Goal: Task Accomplishment & Management: Manage account settings

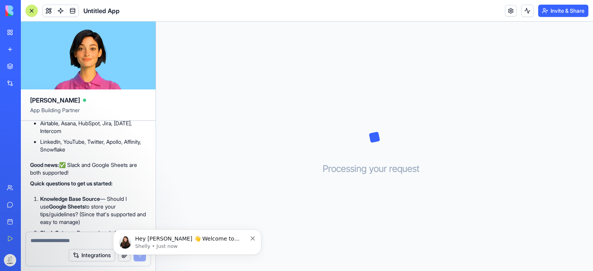
click at [222, 240] on span "Hey [PERSON_NAME] 👋 Welcome to Blocks 🙌 I'm here if you have any questions!" at bounding box center [187, 247] width 105 height 22
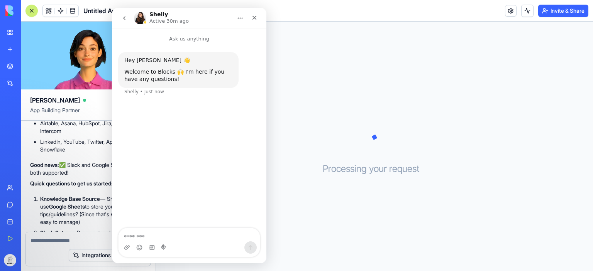
click at [256, 15] on icon "Close" at bounding box center [254, 18] width 6 height 6
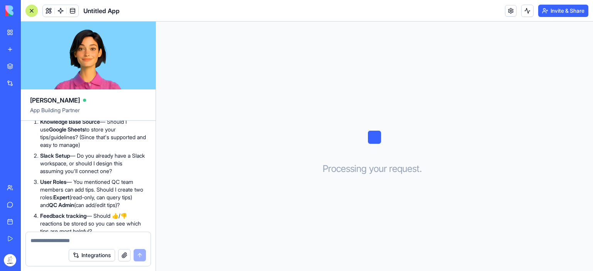
scroll to position [733, 0]
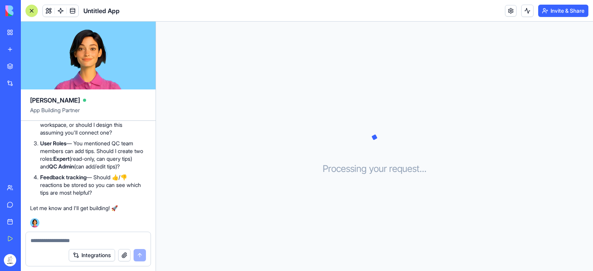
click at [56, 238] on textarea at bounding box center [87, 241] width 115 height 8
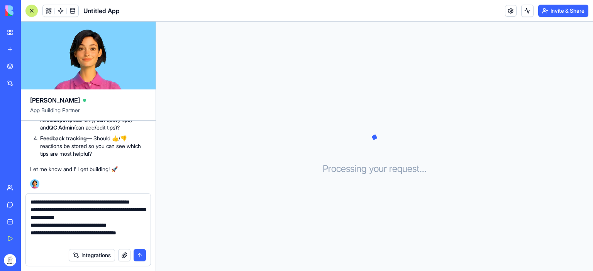
scroll to position [7, 0]
type textarea "**********"
click at [143, 255] on button "submit" at bounding box center [139, 255] width 12 height 12
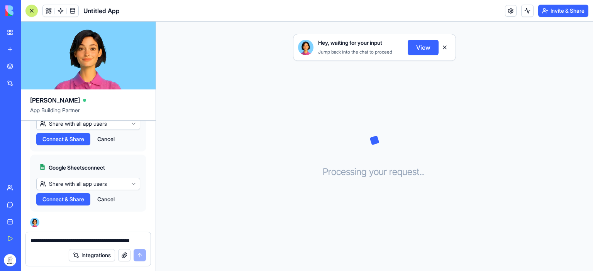
scroll to position [1302, 0]
click at [115, 161] on html "My Workspace New app Marketplace Integrations Recent Untitled App AI Logo Gener…" at bounding box center [296, 135] width 593 height 271
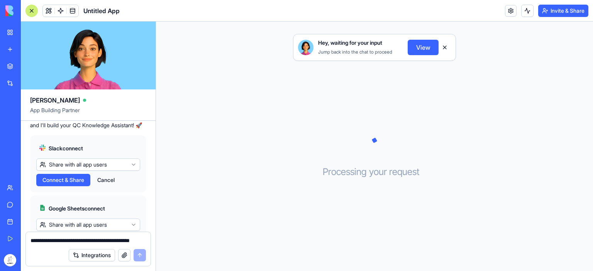
scroll to position [1341, 0]
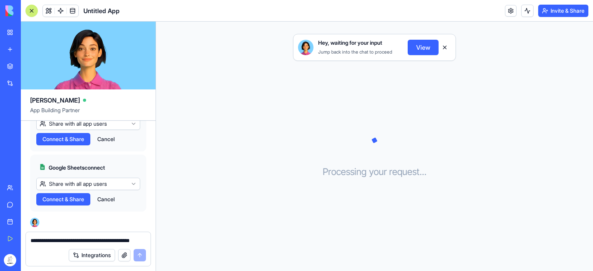
click at [63, 242] on textarea "**********" at bounding box center [88, 241] width 116 height 8
click at [118, 185] on html "My Workspace New app Marketplace Integrations Recent Untitled App AI Logo Gener…" at bounding box center [296, 135] width 593 height 271
click at [50, 242] on textarea "**********" at bounding box center [88, 241] width 116 height 8
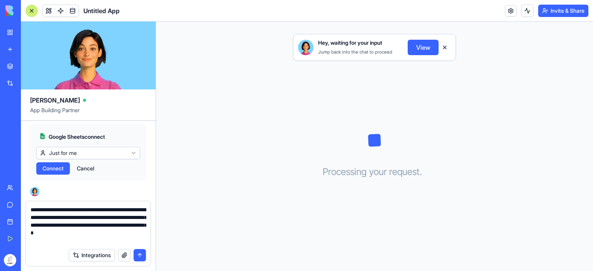
type textarea "**********"
click at [137, 257] on button "submit" at bounding box center [139, 255] width 12 height 12
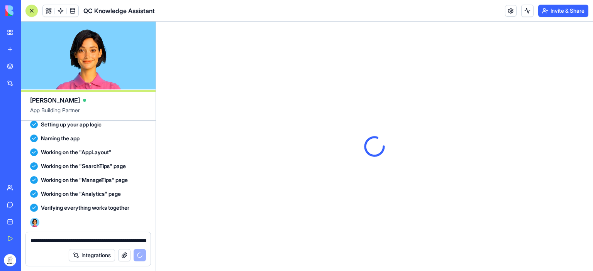
scroll to position [0, 0]
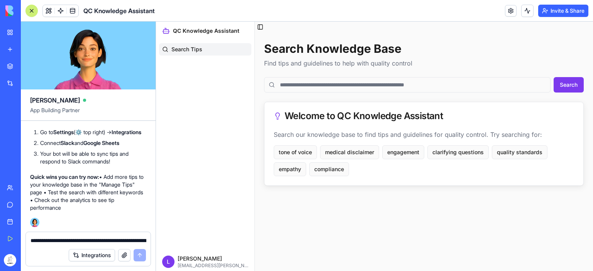
scroll to position [1916, 0]
click at [508, 12] on link at bounding box center [511, 11] width 12 height 12
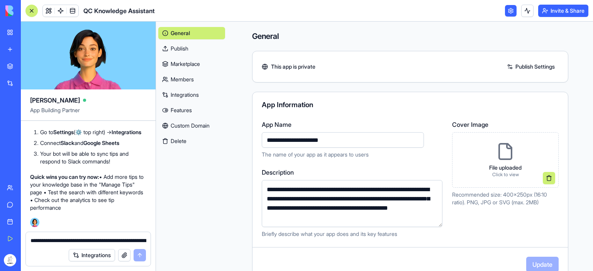
click at [187, 93] on link "Integrations" at bounding box center [191, 95] width 67 height 12
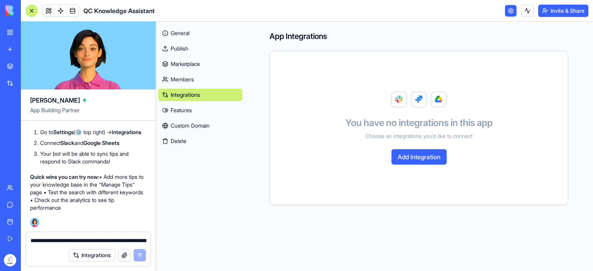
click at [188, 32] on link "General" at bounding box center [200, 33] width 84 height 12
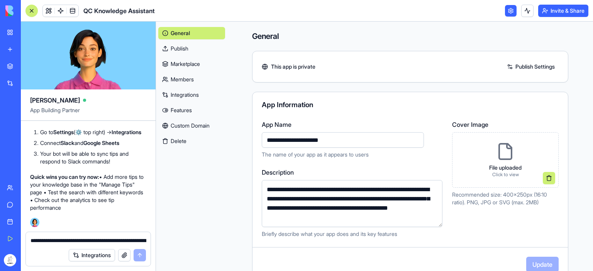
click at [350, 34] on h4 "General" at bounding box center [410, 36] width 316 height 11
click at [508, 10] on link at bounding box center [511, 11] width 12 height 12
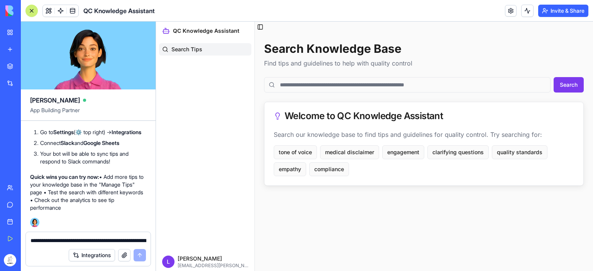
click at [508, 10] on link at bounding box center [511, 11] width 12 height 12
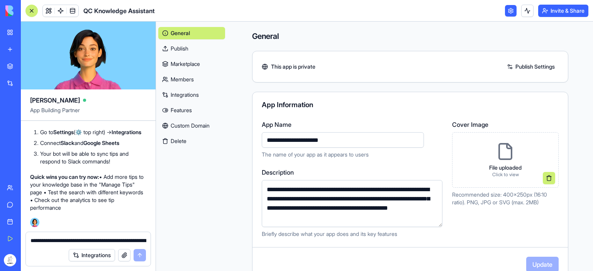
click at [191, 93] on link "Integrations" at bounding box center [191, 95] width 67 height 12
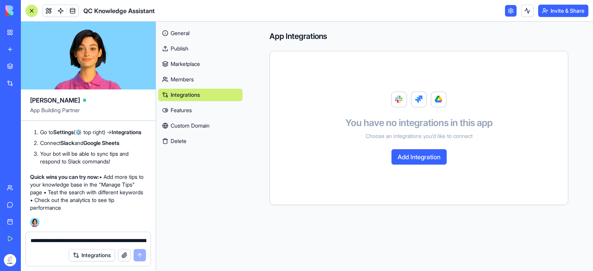
click at [438, 99] on img at bounding box center [419, 99] width 56 height 16
click at [424, 153] on button "Add Integration" at bounding box center [418, 156] width 55 height 15
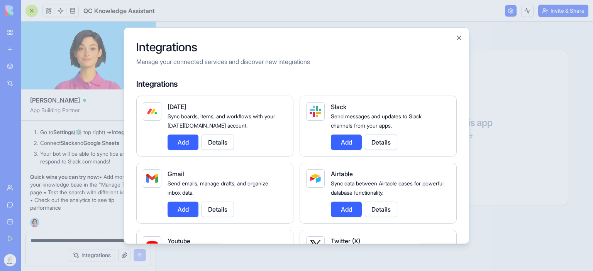
click at [350, 142] on button "Add" at bounding box center [346, 141] width 31 height 15
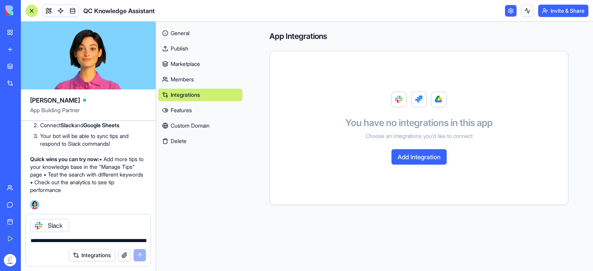
click at [416, 151] on button "Add Integration" at bounding box center [418, 156] width 55 height 15
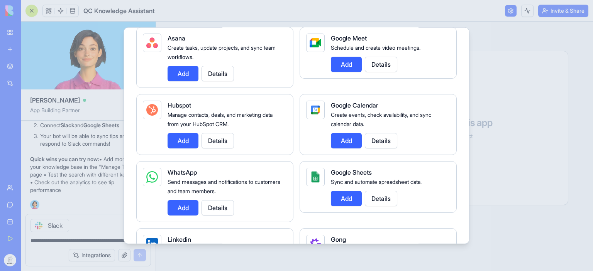
scroll to position [347, 0]
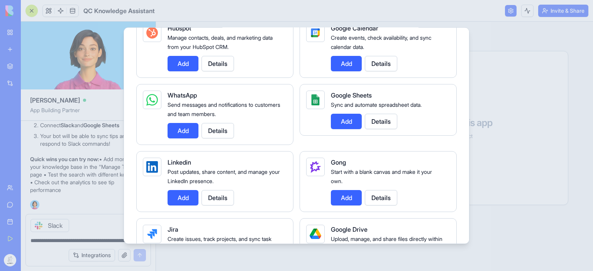
click at [330, 114] on div "Google Sheets Sync and automate spreadsheet data. Add Details" at bounding box center [377, 110] width 157 height 52
click at [341, 116] on button "Add" at bounding box center [346, 120] width 31 height 15
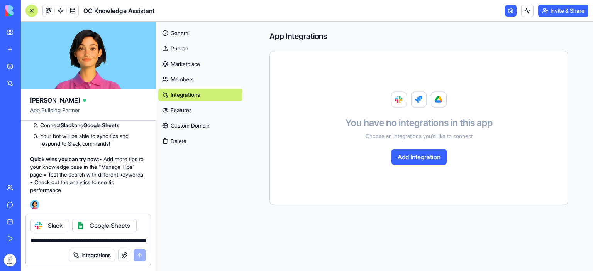
scroll to position [1934, 0]
click at [84, 226] on div at bounding box center [80, 226] width 12 height 12
click at [54, 226] on div "Slack" at bounding box center [49, 225] width 39 height 13
click at [55, 225] on div "Slack" at bounding box center [49, 225] width 39 height 13
click at [38, 225] on icon at bounding box center [38, 226] width 6 height 6
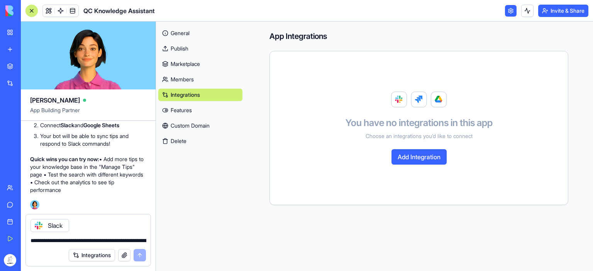
scroll to position [1916, 0]
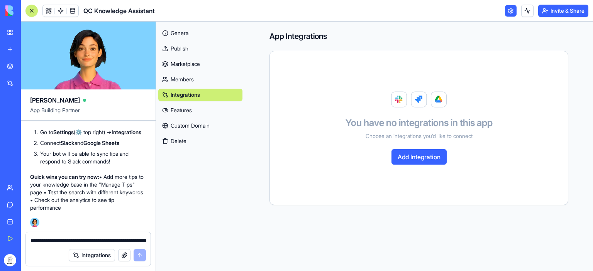
click at [423, 155] on button "Add Integration" at bounding box center [418, 156] width 55 height 15
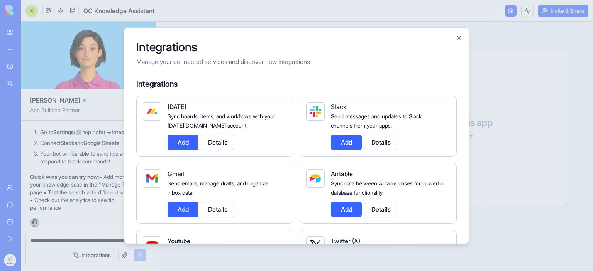
click at [381, 143] on button "Details" at bounding box center [381, 141] width 32 height 15
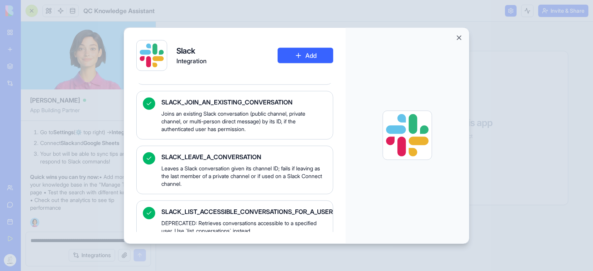
scroll to position [3241, 0]
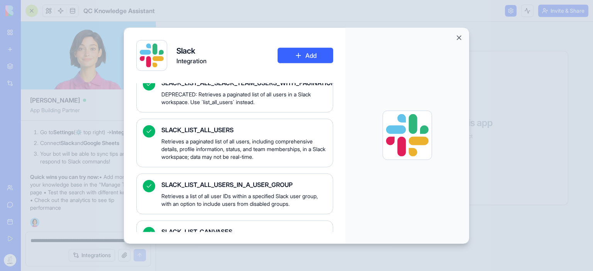
click at [305, 57] on button "Add" at bounding box center [305, 54] width 56 height 15
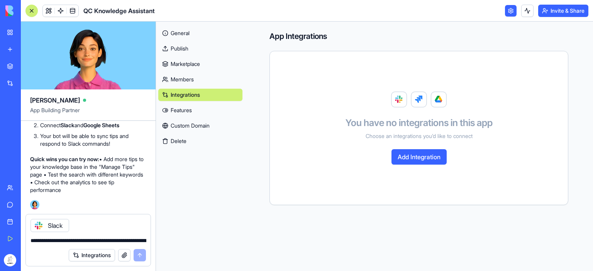
click at [61, 228] on div "Slack" at bounding box center [49, 225] width 39 height 13
drag, startPoint x: 54, startPoint y: 225, endPoint x: 46, endPoint y: 226, distance: 7.5
click at [52, 225] on div "Slack" at bounding box center [49, 225] width 39 height 13
click at [35, 225] on icon at bounding box center [38, 226] width 6 height 6
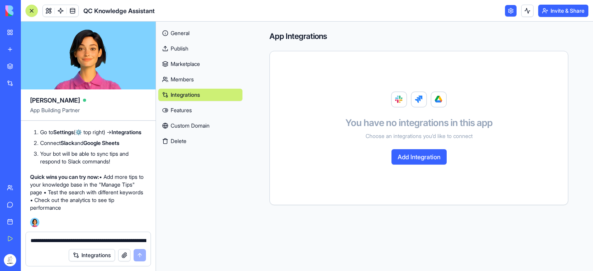
scroll to position [1916, 0]
click at [434, 150] on button "Add Integration" at bounding box center [418, 156] width 55 height 15
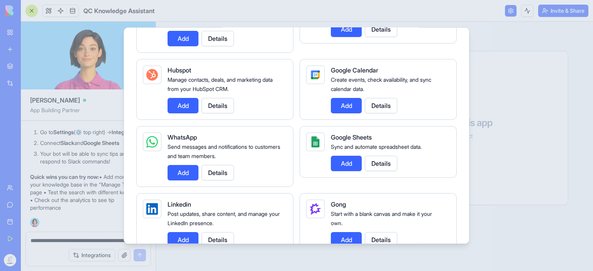
scroll to position [309, 0]
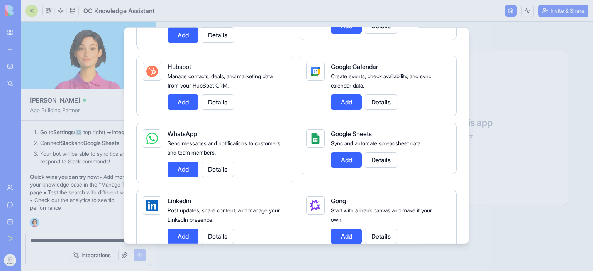
click at [351, 159] on button "Add" at bounding box center [346, 159] width 31 height 15
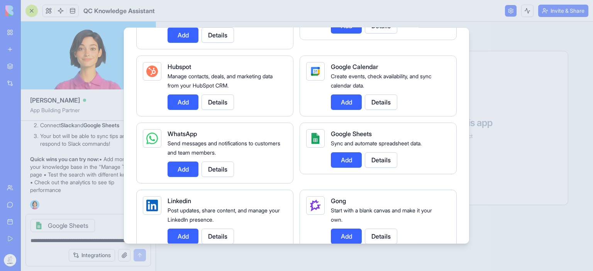
scroll to position [1934, 0]
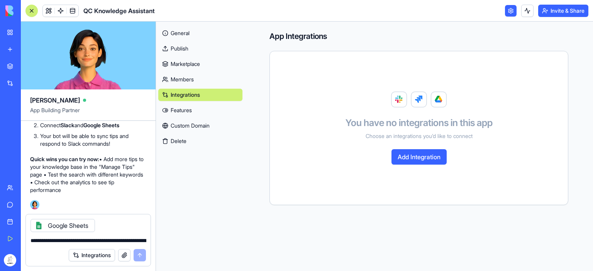
click at [144, 254] on div "Integrations" at bounding box center [107, 255] width 77 height 12
click at [64, 242] on textarea "**********" at bounding box center [88, 241] width 116 height 8
paste textarea "**********"
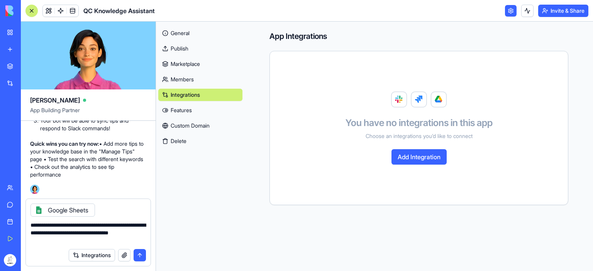
type textarea "**********"
click at [144, 253] on button "submit" at bounding box center [139, 255] width 12 height 12
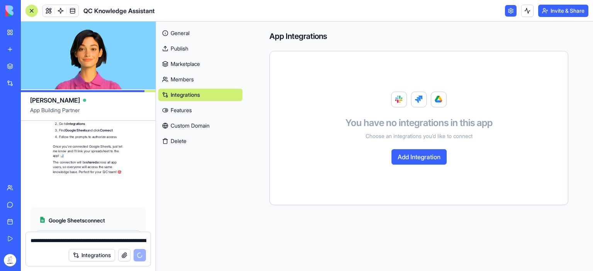
scroll to position [2214, 0]
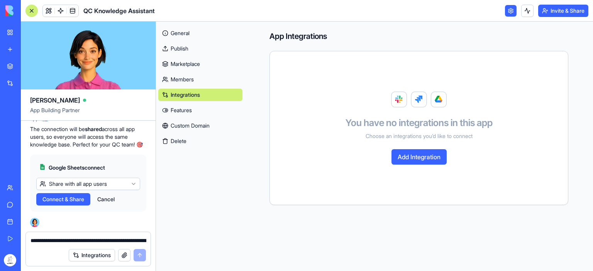
click at [99, 184] on html "My Workspace New app Marketplace Integrations Recent Untitled App AI Logo Gener…" at bounding box center [296, 135] width 593 height 271
click at [62, 199] on span "Connect" at bounding box center [52, 200] width 21 height 8
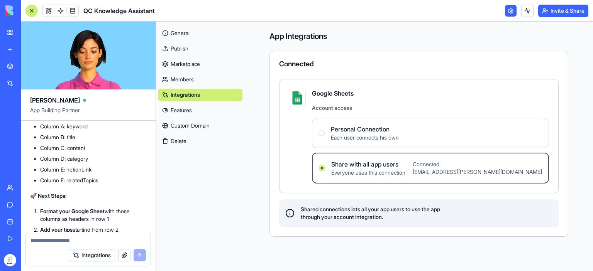
scroll to position [2608, 0]
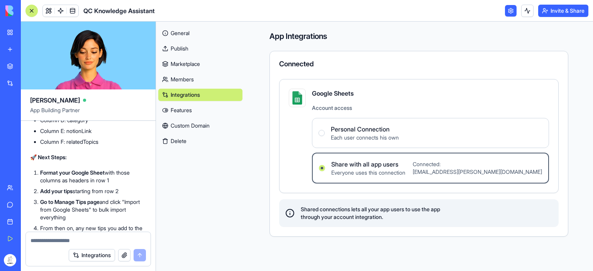
click at [184, 32] on link "General" at bounding box center [200, 33] width 84 height 12
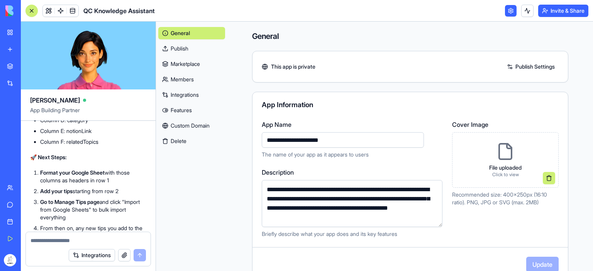
click at [196, 93] on link "Integrations" at bounding box center [191, 95] width 67 height 12
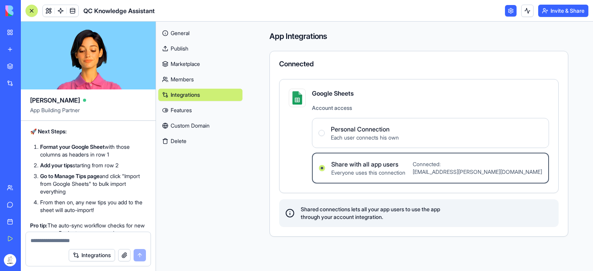
scroll to position [2646, 0]
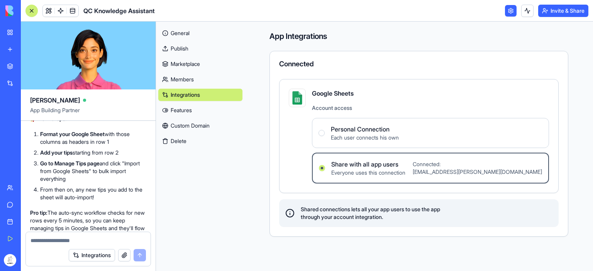
drag, startPoint x: 68, startPoint y: 159, endPoint x: 99, endPoint y: 158, distance: 31.3
click at [99, 53] on li "Column A: keyword" at bounding box center [93, 50] width 106 height 8
copy li "keyword"
drag, startPoint x: 68, startPoint y: 169, endPoint x: 82, endPoint y: 170, distance: 13.9
click at [82, 64] on li "Column B: title" at bounding box center [93, 60] width 106 height 8
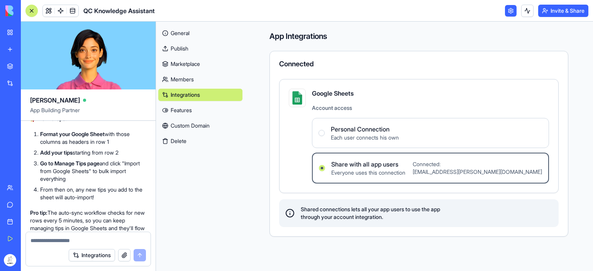
copy li "title"
drag, startPoint x: 68, startPoint y: 180, endPoint x: 100, endPoint y: 180, distance: 31.6
click at [100, 75] on li "Column C: content" at bounding box center [93, 71] width 106 height 8
copy li "content"
drag, startPoint x: 68, startPoint y: 192, endPoint x: 120, endPoint y: 196, distance: 52.2
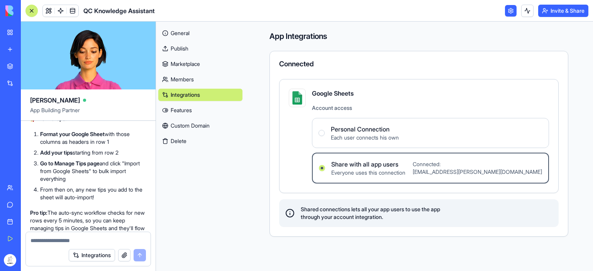
click at [120, 107] on ul "Column A: keyword Column B: title Column C: content Column D: category Column E…" at bounding box center [88, 77] width 116 height 62
drag, startPoint x: 85, startPoint y: 190, endPoint x: 90, endPoint y: 189, distance: 4.3
click at [86, 86] on li "Column D: category" at bounding box center [93, 82] width 106 height 8
click at [90, 86] on li "Column D: category" at bounding box center [93, 82] width 106 height 8
drag, startPoint x: 69, startPoint y: 192, endPoint x: 93, endPoint y: 192, distance: 23.9
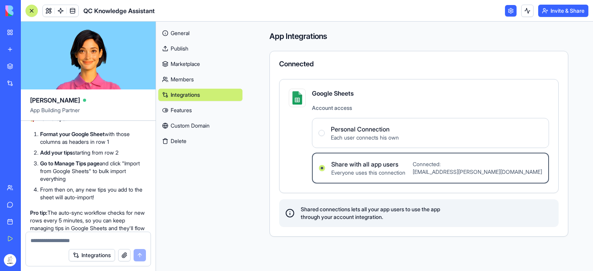
click at [93, 86] on li "Column D: category" at bounding box center [93, 82] width 106 height 8
copy li "category"
drag, startPoint x: 68, startPoint y: 201, endPoint x: 104, endPoint y: 202, distance: 35.9
click at [104, 96] on li "Column E: notionLink" at bounding box center [93, 93] width 106 height 8
copy li "notionLink"
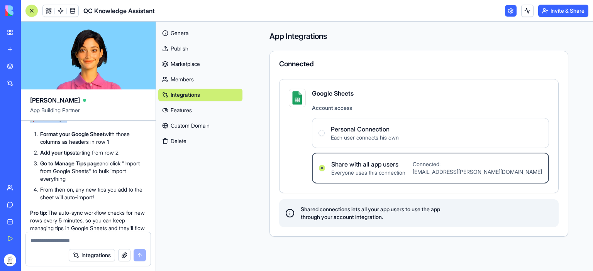
drag, startPoint x: 67, startPoint y: 212, endPoint x: 117, endPoint y: 217, distance: 50.4
click at [117, 217] on div "🎉 Your Google Sheets Integration is Live! Perfect! Your QC Knowledge Assistant …" at bounding box center [88, 97] width 116 height 321
click at [103, 107] on li "Column F: relatedTopics" at bounding box center [93, 104] width 106 height 8
drag, startPoint x: 101, startPoint y: 211, endPoint x: 68, endPoint y: 211, distance: 33.6
click at [68, 107] on li "Column F: relatedTopics" at bounding box center [93, 104] width 106 height 8
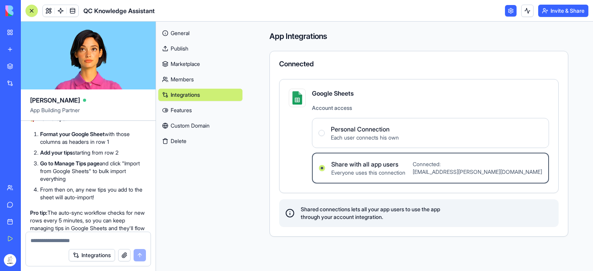
copy li "relatedTopics"
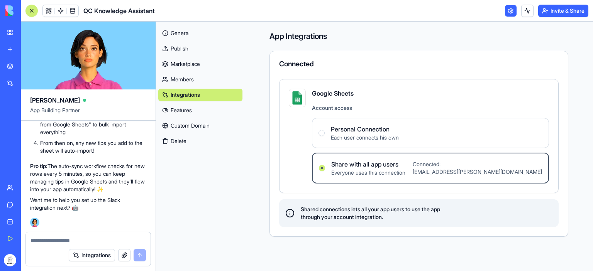
scroll to position [2762, 0]
click at [322, 129] on div "Personal Connection Each user connects his own" at bounding box center [358, 133] width 80 height 17
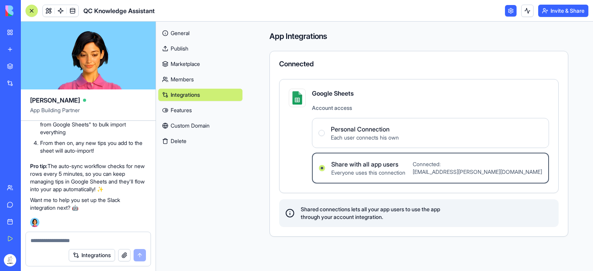
click at [322, 130] on Connection "Personal Connection Each user connects his own" at bounding box center [321, 133] width 6 height 6
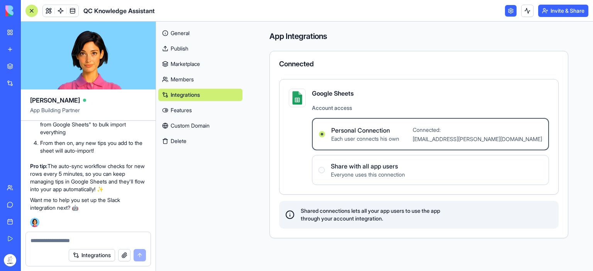
scroll to position [2801, 0]
click at [94, 255] on button "Integrations" at bounding box center [92, 255] width 46 height 12
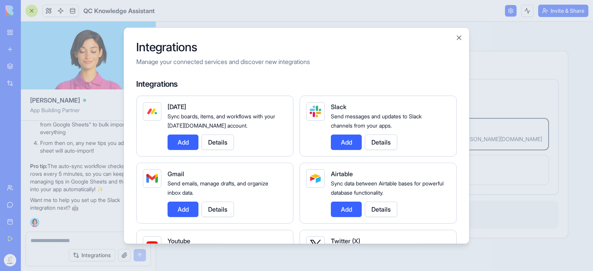
click at [347, 142] on button "Add" at bounding box center [346, 141] width 31 height 15
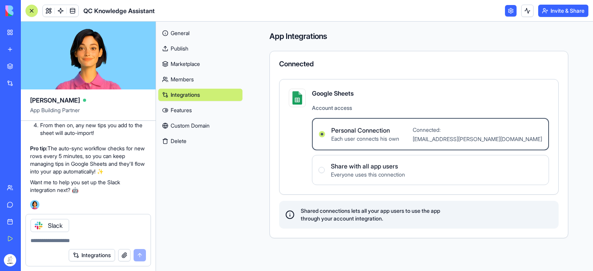
click at [62, 238] on textarea at bounding box center [87, 241] width 115 height 8
click at [194, 31] on link "General" at bounding box center [200, 33] width 84 height 12
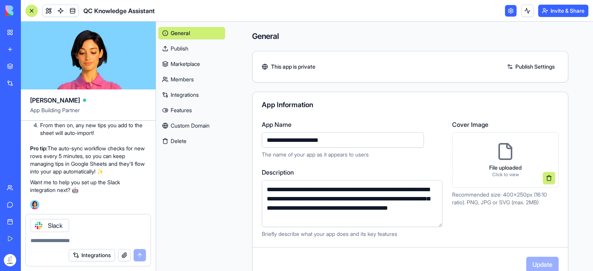
click at [535, 68] on link "Publish Settings" at bounding box center [531, 67] width 56 height 12
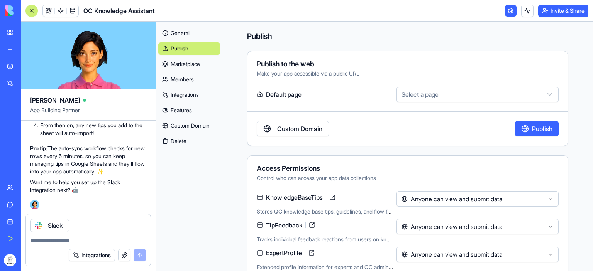
click at [421, 93] on html "My Workspace New app Marketplace Integrations Recent QC Knowledge Assistant AI …" at bounding box center [296, 135] width 593 height 271
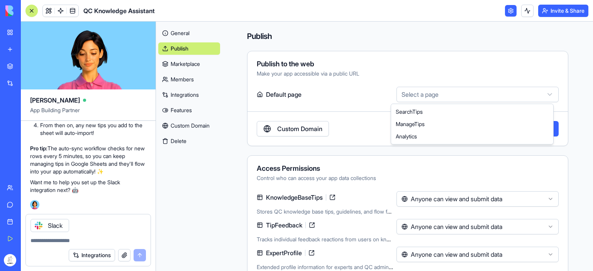
select select "**********"
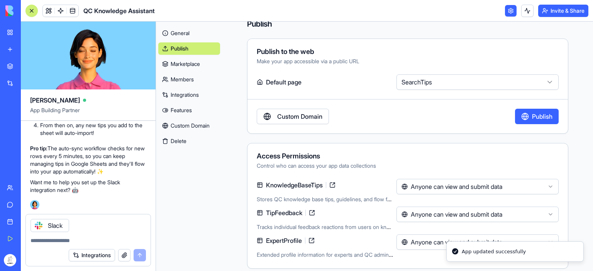
scroll to position [19, 0]
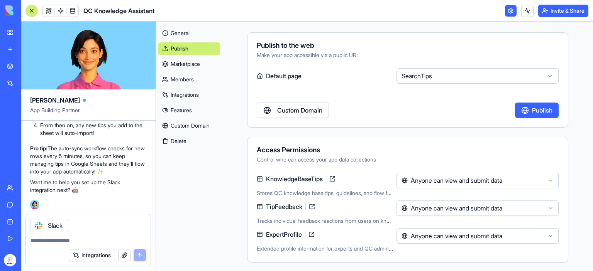
click at [533, 179] on html "My Workspace New app Marketplace Integrations Recent QC Knowledge Assistant AI …" at bounding box center [296, 135] width 593 height 271
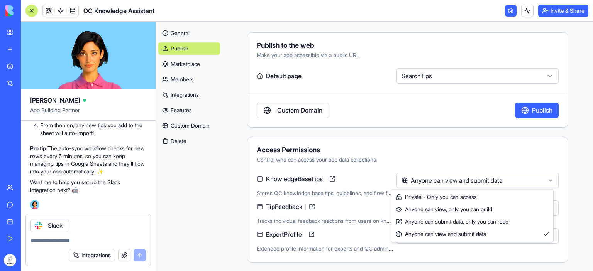
click at [471, 149] on html "My Workspace New app Marketplace Integrations Recent QC Knowledge Assistant AI …" at bounding box center [296, 135] width 593 height 271
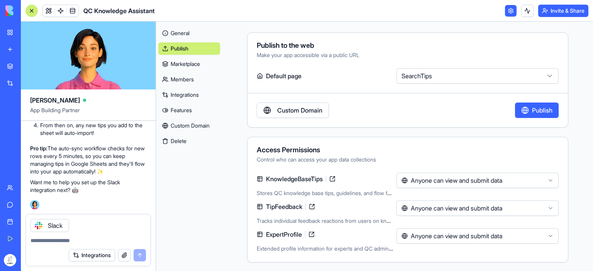
click at [469, 210] on html "My Workspace New app Marketplace Integrations Recent QC Knowledge Assistant AI …" at bounding box center [296, 135] width 593 height 271
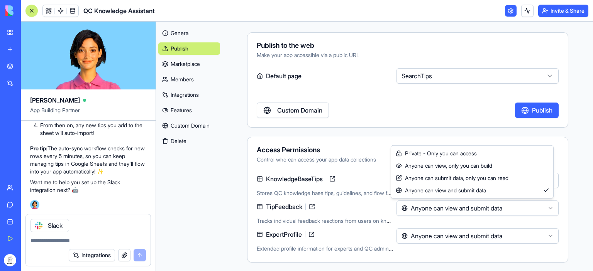
click at [469, 210] on html "My Workspace New app Marketplace Integrations Recent QC Knowledge Assistant AI …" at bounding box center [296, 135] width 593 height 271
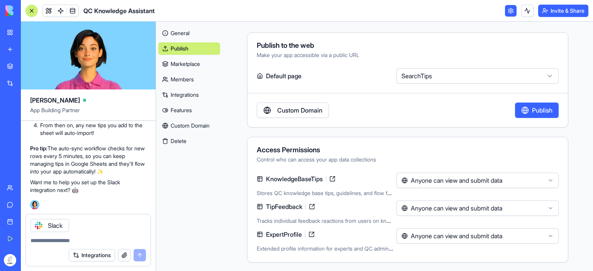
click at [455, 237] on html "My Workspace New app Marketplace Integrations Recent QC Knowledge Assistant AI …" at bounding box center [296, 135] width 593 height 271
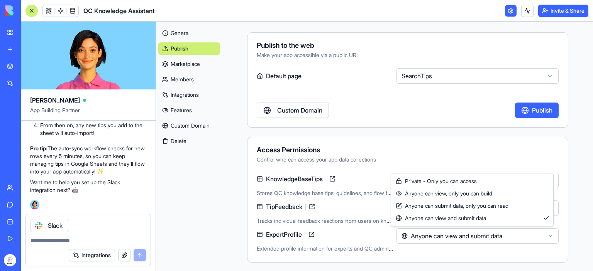
click at [455, 237] on html "My Workspace New app Marketplace Integrations Recent QC Knowledge Assistant AI …" at bounding box center [296, 135] width 593 height 271
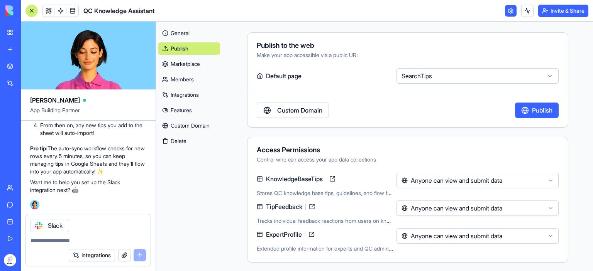
click at [189, 61] on link "Marketplace" at bounding box center [189, 64] width 62 height 12
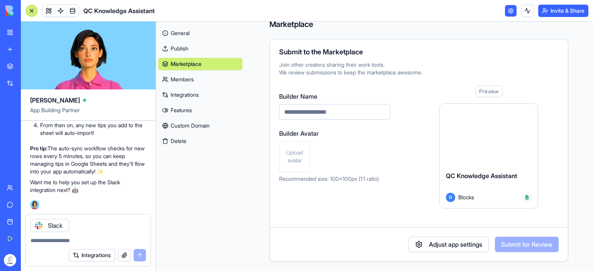
scroll to position [11, 0]
click at [176, 80] on link "Members" at bounding box center [200, 79] width 84 height 12
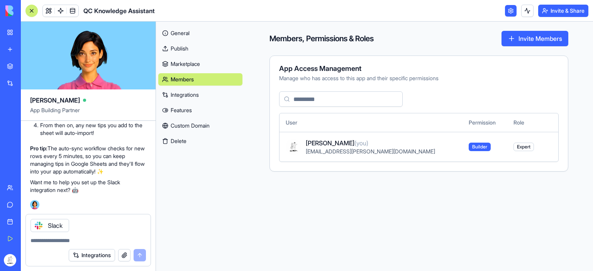
click at [184, 92] on link "Integrations" at bounding box center [200, 95] width 84 height 12
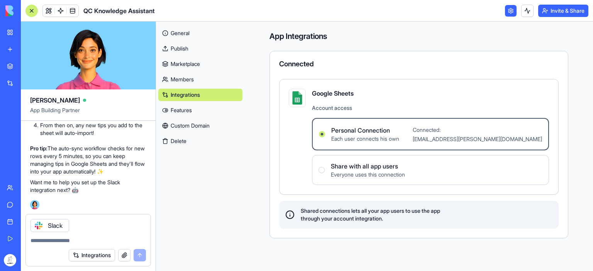
click at [187, 113] on link "Features" at bounding box center [200, 110] width 84 height 12
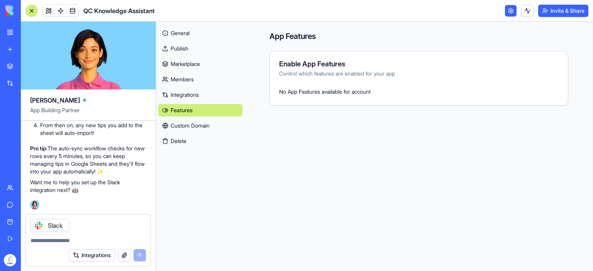
click at [188, 124] on link "Custom Domain" at bounding box center [200, 126] width 84 height 12
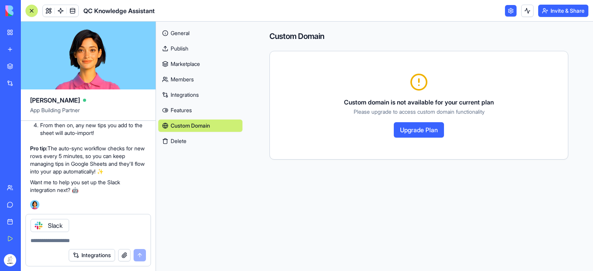
click at [187, 33] on link "General" at bounding box center [200, 33] width 84 height 12
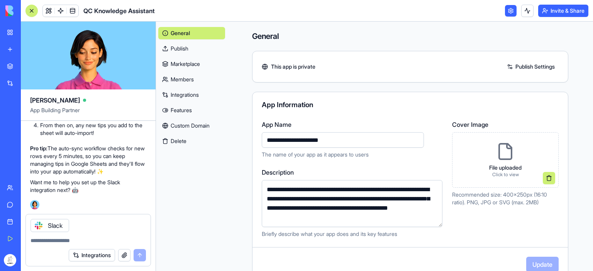
click at [61, 239] on textarea at bounding box center [87, 241] width 115 height 8
click at [40, 225] on icon at bounding box center [38, 225] width 3 height 3
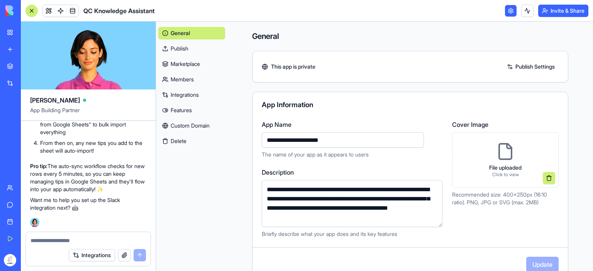
click at [52, 242] on textarea at bounding box center [87, 241] width 115 height 8
type textarea "*"
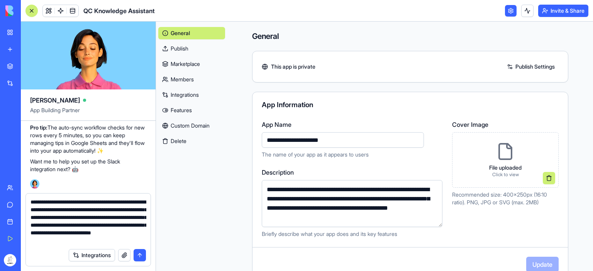
scroll to position [7, 0]
type textarea "**********"
click at [139, 255] on button "submit" at bounding box center [139, 255] width 12 height 12
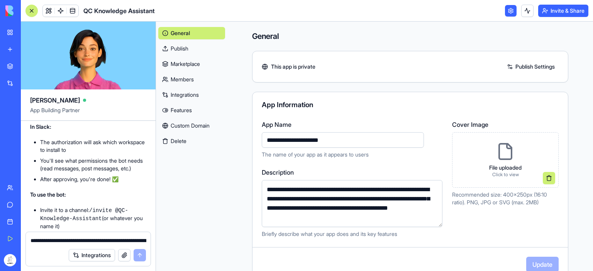
scroll to position [3198, 0]
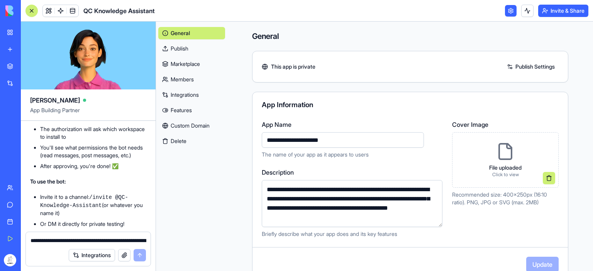
click at [188, 96] on link "Integrations" at bounding box center [191, 95] width 67 height 12
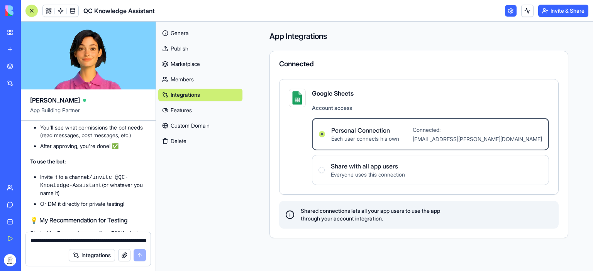
scroll to position [3236, 0]
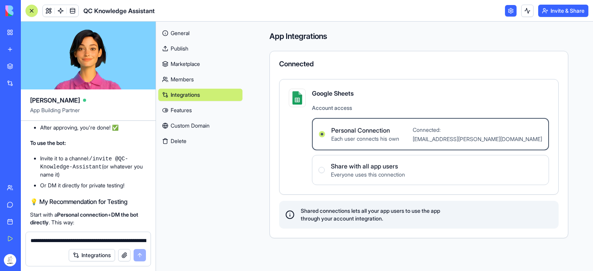
click at [99, 257] on button "Integrations" at bounding box center [92, 255] width 46 height 12
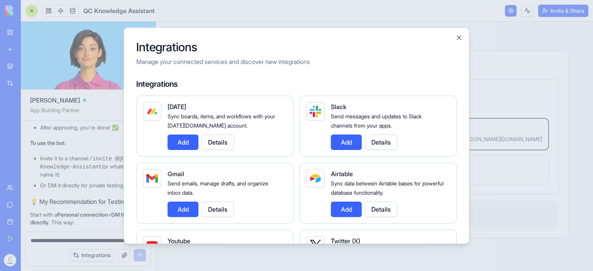
scroll to position [39, 0]
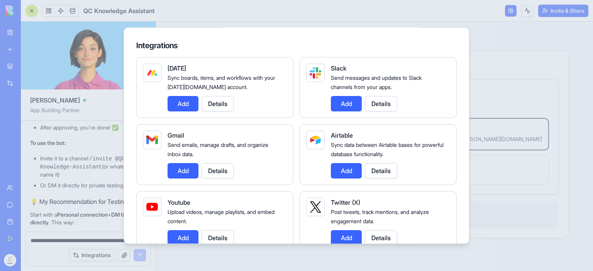
click at [343, 104] on button "Add" at bounding box center [346, 103] width 31 height 15
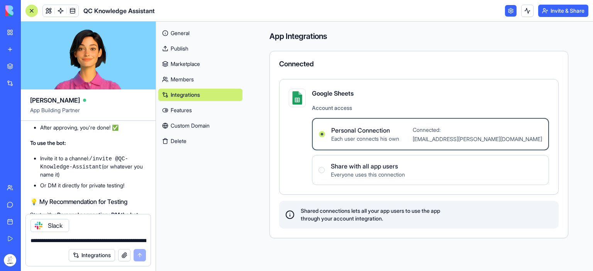
click at [325, 134] on div "Personal Connection Each user connects his own" at bounding box center [359, 134] width 80 height 17
click at [325, 134] on Connection "Personal Connection Each user connects his own Connected: katze.grimmig@gmail.c…" at bounding box center [322, 134] width 6 height 6
click at [292, 147] on div "Google Sheets Account access Personal Connection Each user connects his own Con…" at bounding box center [419, 137] width 260 height 96
click at [220, 95] on link "Integrations" at bounding box center [200, 95] width 84 height 12
click at [404, 46] on div "App Integrations Connected Google Sheets Account access Personal Connection Eac…" at bounding box center [418, 135] width 299 height 208
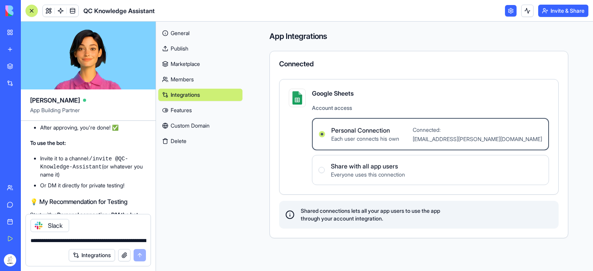
click at [494, 75] on div "Connected Google Sheets Account access Personal Connection Each user connects h…" at bounding box center [418, 145] width 299 height 188
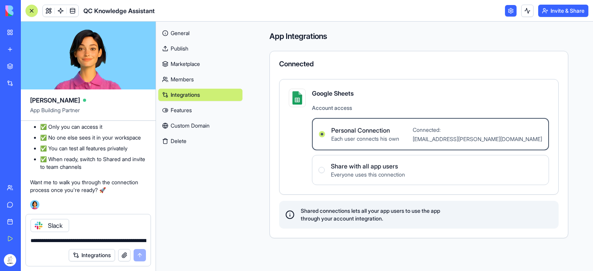
scroll to position [3485, 0]
click at [140, 255] on div "Integrations" at bounding box center [107, 255] width 77 height 12
click at [42, 239] on textarea "**********" at bounding box center [88, 241] width 116 height 8
type textarea "*"
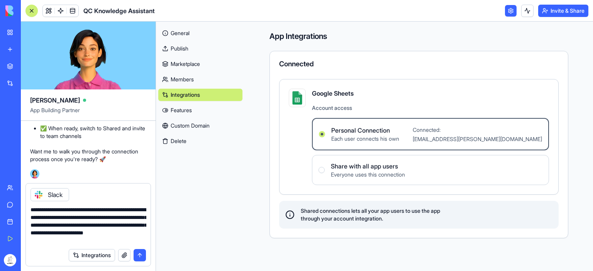
type textarea "**********"
click at [140, 255] on button "submit" at bounding box center [139, 255] width 12 height 12
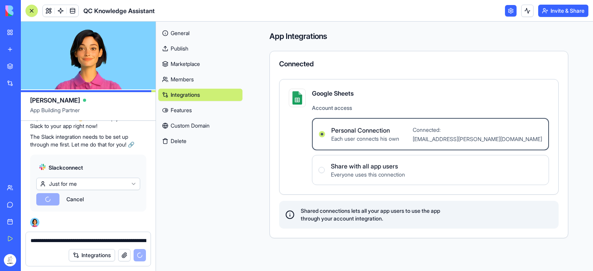
scroll to position [3894, 0]
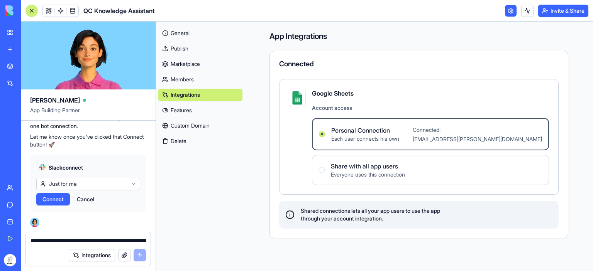
click at [0, 271] on div at bounding box center [0, 271] width 0 height 0
click at [61, 184] on html "My Workspace New app Marketplace Integrations Recent QC Knowledge Assistant AI …" at bounding box center [296, 135] width 593 height 271
click at [62, 183] on html "My Workspace New app Marketplace Integrations Recent QC Knowledge Assistant AI …" at bounding box center [296, 135] width 593 height 271
click at [47, 200] on span "Connect" at bounding box center [52, 200] width 21 height 8
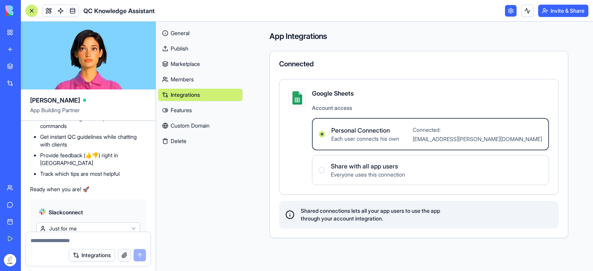
scroll to position [4017, 0]
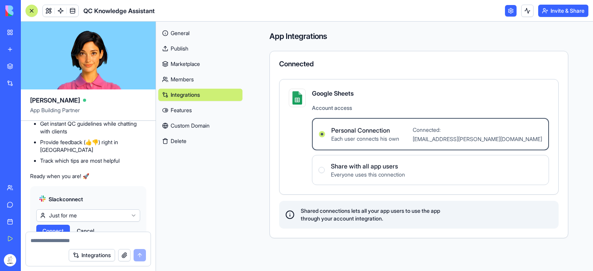
click at [195, 95] on link "Integrations" at bounding box center [200, 95] width 84 height 12
click at [188, 78] on link "Members" at bounding box center [200, 79] width 84 height 12
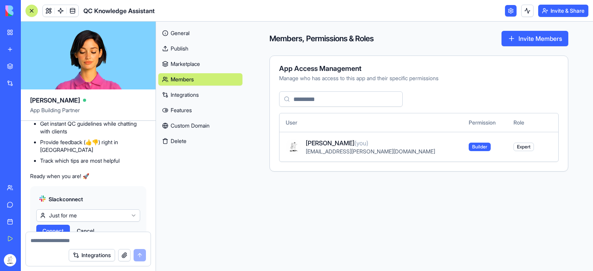
click at [194, 94] on link "Integrations" at bounding box center [200, 95] width 84 height 12
click at [192, 94] on link "Integrations" at bounding box center [200, 95] width 84 height 12
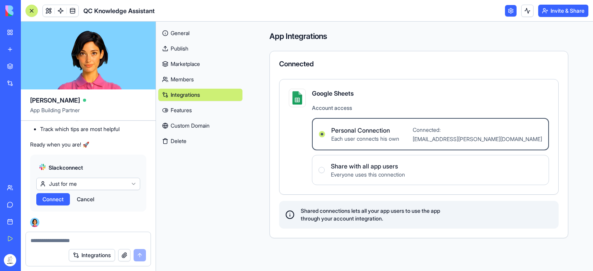
scroll to position [4210, 0]
click at [8, 31] on link "My Workspace" at bounding box center [17, 32] width 31 height 15
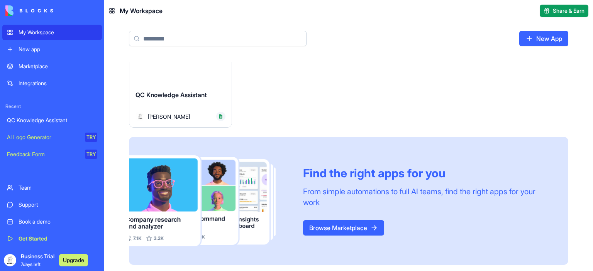
scroll to position [42, 0]
click at [75, 260] on button "Upgrade" at bounding box center [73, 260] width 29 height 12
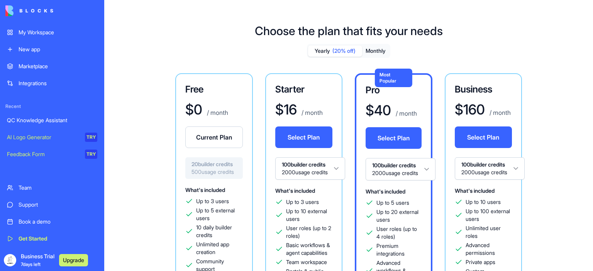
scroll to position [77, 0]
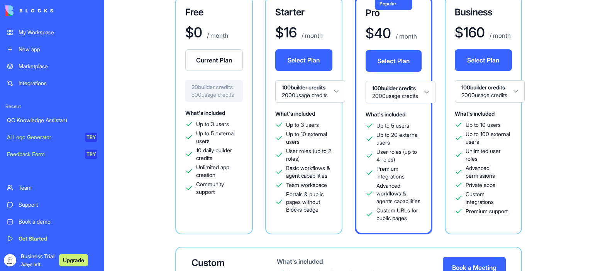
click at [199, 86] on span "20 builder credits" at bounding box center [213, 87] width 45 height 8
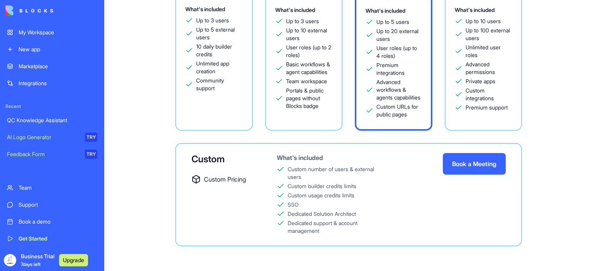
scroll to position [0, 0]
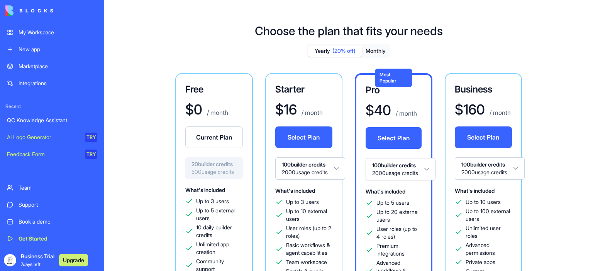
click at [208, 133] on button "Current Plan" at bounding box center [213, 138] width 57 height 22
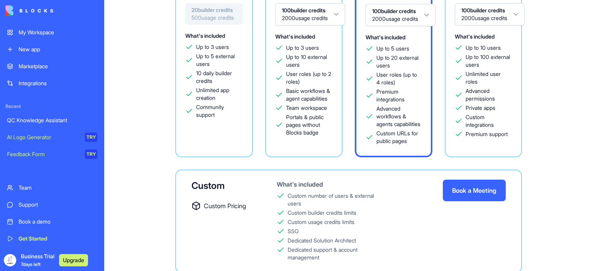
scroll to position [188, 0]
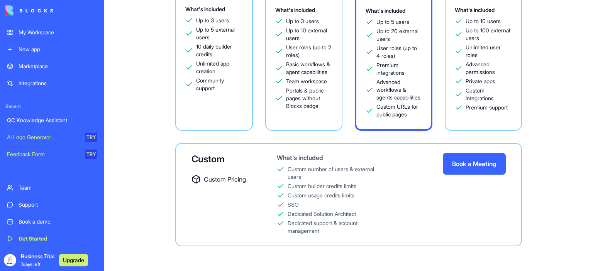
click at [43, 117] on div "QC Knowledge Assistant" at bounding box center [52, 121] width 90 height 8
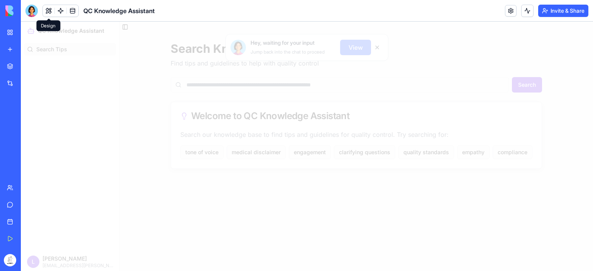
click at [48, 10] on button at bounding box center [49, 11] width 12 height 12
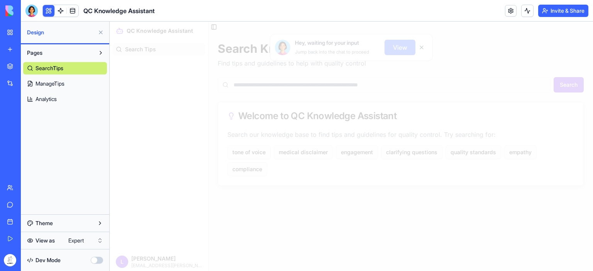
click at [53, 80] on span "ManageTips" at bounding box center [49, 84] width 29 height 8
click at [53, 64] on span "SearchTips" at bounding box center [49, 68] width 28 height 8
click at [63, 85] on span "ManageTips" at bounding box center [49, 84] width 29 height 8
click at [59, 95] on link "Analytics" at bounding box center [65, 99] width 84 height 12
click at [36, 97] on span "Analytics" at bounding box center [45, 99] width 21 height 8
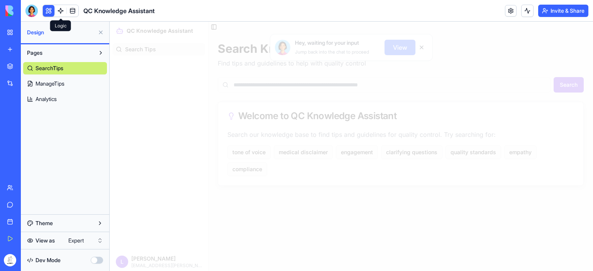
click at [59, 8] on link at bounding box center [61, 11] width 12 height 12
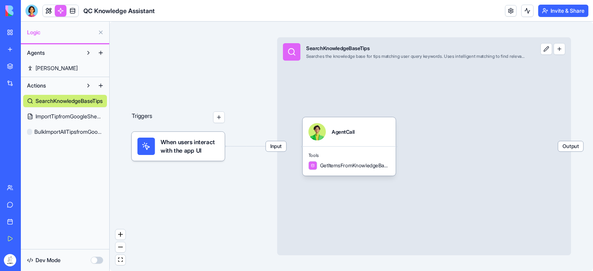
click at [54, 68] on span "[PERSON_NAME]" at bounding box center [56, 68] width 42 height 8
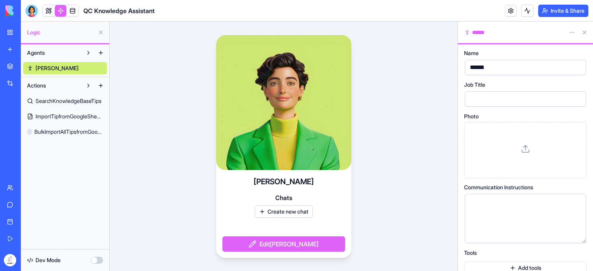
click at [49, 101] on span "SearchKnowledgeBaseTips" at bounding box center [68, 101] width 66 height 8
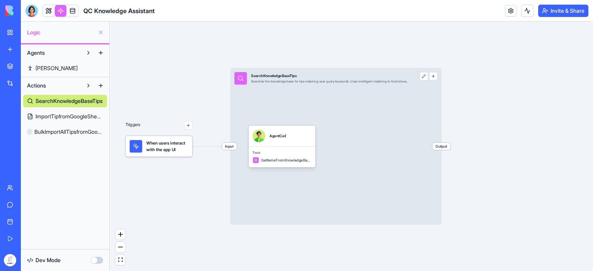
click at [54, 115] on span "ImportTipfromGoogleSheetsRow" at bounding box center [69, 117] width 68 height 8
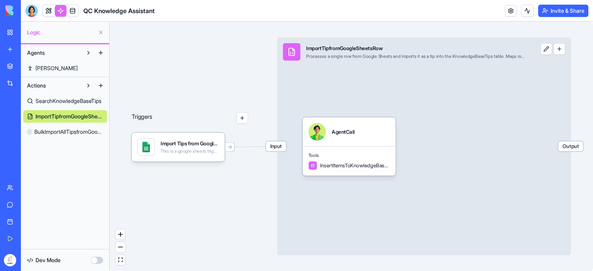
click at [69, 130] on span "BulkImportAllTipsfromGoogleSheets" at bounding box center [68, 132] width 69 height 8
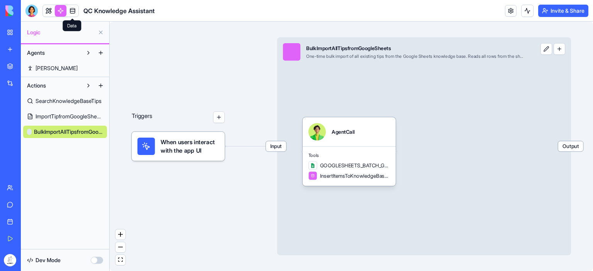
click at [74, 10] on link at bounding box center [73, 11] width 12 height 12
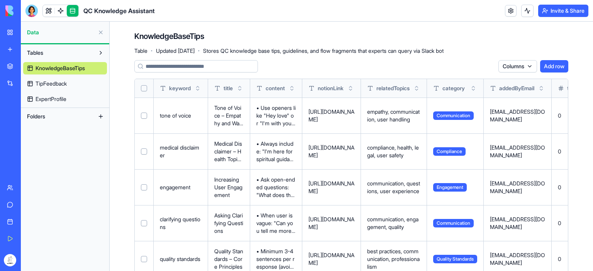
scroll to position [21, 0]
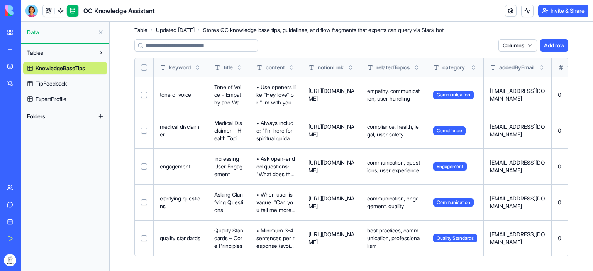
click at [286, 95] on p "• Use openers like "Hey love" or "I'm with you" to establish comfort and connec…" at bounding box center [275, 94] width 39 height 23
click at [281, 99] on p "• Use openers like "Hey love" or "I'm with you" to establish comfort and connec…" at bounding box center [275, 94] width 39 height 23
click at [293, 69] on button "Toggle sort" at bounding box center [292, 68] width 8 height 8
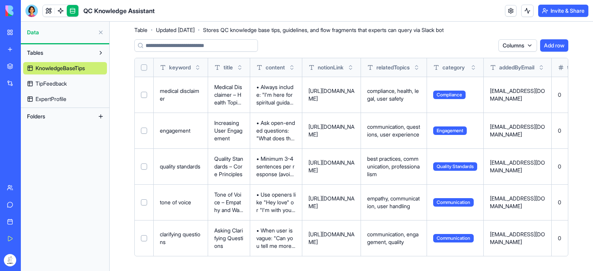
click at [293, 69] on button "Toggle sort" at bounding box center [292, 68] width 8 height 8
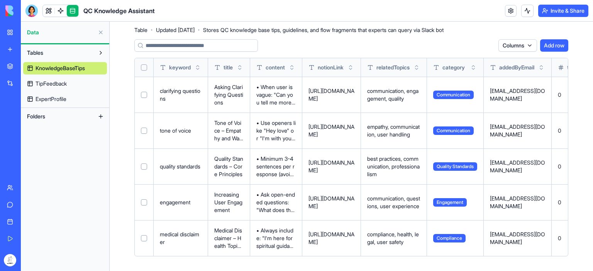
click at [296, 91] on p "• When user is vague: "Can you tell me more about what's been happening?" • For…" at bounding box center [275, 94] width 39 height 23
click at [282, 95] on p "• When user is vague: "Can you tell me more about what's been happening?" • For…" at bounding box center [275, 94] width 39 height 23
click at [272, 95] on p "• When user is vague: "Can you tell me more about what's been happening?" • For…" at bounding box center [275, 94] width 39 height 23
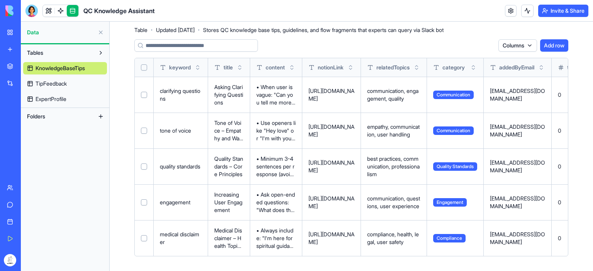
drag, startPoint x: 331, startPoint y: 102, endPoint x: 310, endPoint y: 84, distance: 28.0
click at [310, 87] on p "[URL][DOMAIN_NAME]" at bounding box center [331, 94] width 46 height 15
copy p "[URL][DOMAIN_NAME]"
click at [319, 38] on div "KnowledgeBaseTips Table · Updated Oct 15, 2025 · Stores QC knowledge base tips,…" at bounding box center [351, 136] width 434 height 253
click at [66, 83] on span "TipFeedback" at bounding box center [50, 84] width 31 height 8
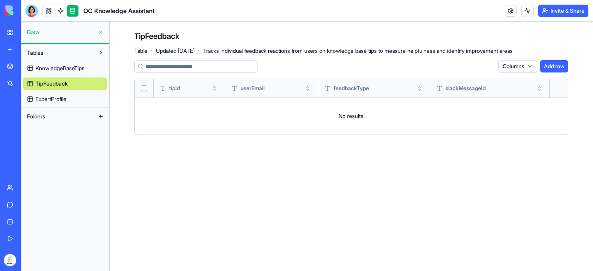
click at [62, 97] on span "ExpertProfile" at bounding box center [50, 99] width 31 height 8
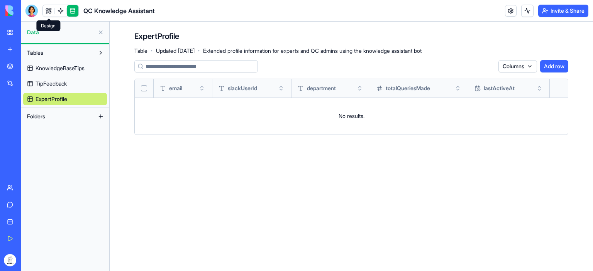
click at [46, 8] on link at bounding box center [49, 11] width 12 height 12
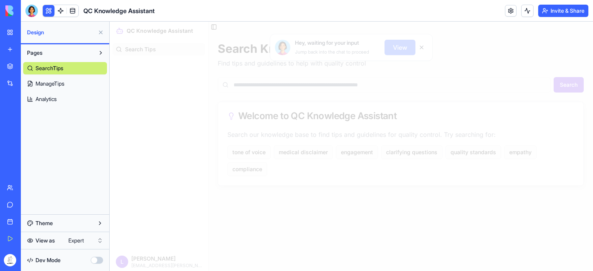
click at [97, 241] on html "My Workspace New app Marketplace Integrations Recent QC Knowledge Assistant AI …" at bounding box center [296, 135] width 593 height 271
click at [82, 242] on html "My Workspace New app Marketplace Integrations Recent QC Knowledge Assistant AI …" at bounding box center [296, 135] width 593 height 271
click at [32, 9] on div at bounding box center [31, 11] width 12 height 12
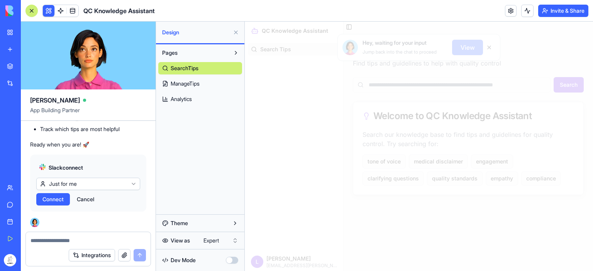
click at [199, 82] on span "ManageTips" at bounding box center [185, 84] width 29 height 8
click at [191, 98] on span "Analytics" at bounding box center [181, 99] width 21 height 8
click at [487, 49] on div at bounding box center [419, 147] width 348 height 250
click at [29, 12] on div at bounding box center [32, 11] width 6 height 6
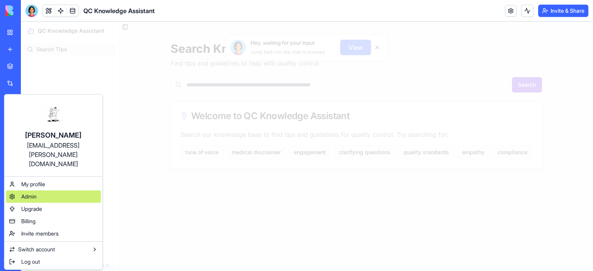
click at [24, 193] on span "Admin" at bounding box center [28, 197] width 15 height 8
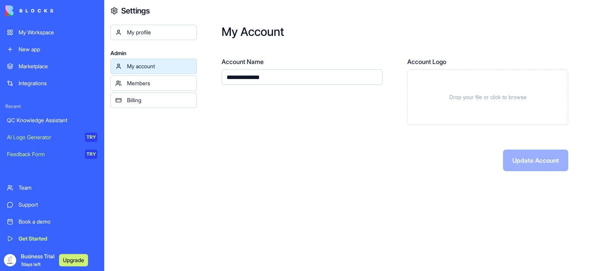
click at [144, 101] on div "Billing" at bounding box center [159, 100] width 65 height 8
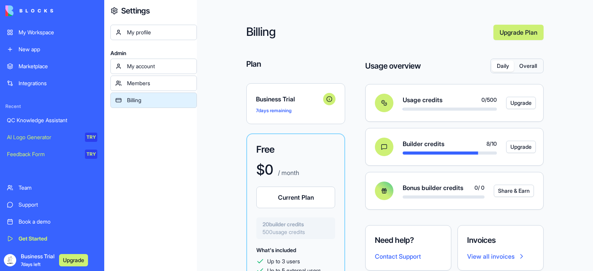
click at [149, 78] on link "Members" at bounding box center [153, 83] width 86 height 15
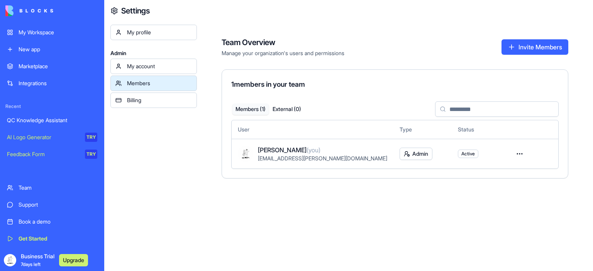
click at [148, 61] on link "My account" at bounding box center [153, 66] width 86 height 15
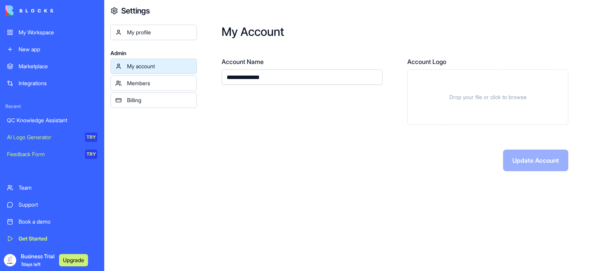
click at [51, 118] on div "QC Knowledge Assistant" at bounding box center [52, 121] width 90 height 8
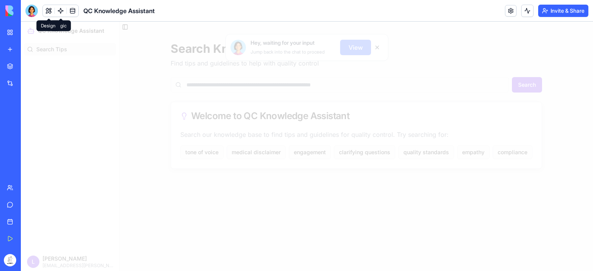
click at [49, 11] on button at bounding box center [49, 11] width 12 height 12
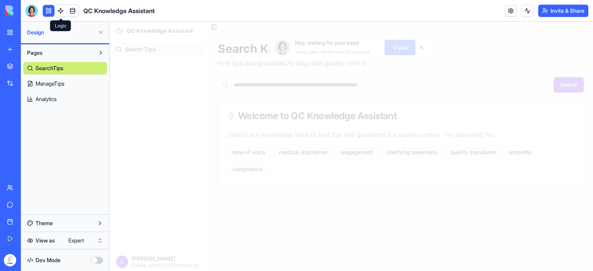
click at [59, 12] on link at bounding box center [61, 11] width 12 height 12
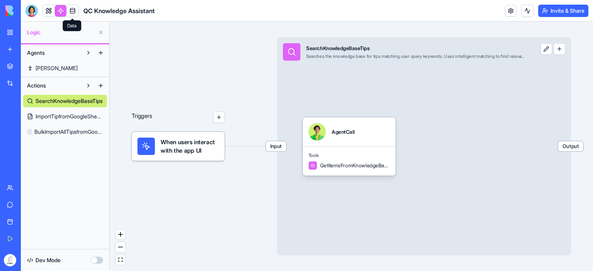
click at [71, 11] on link at bounding box center [73, 11] width 12 height 12
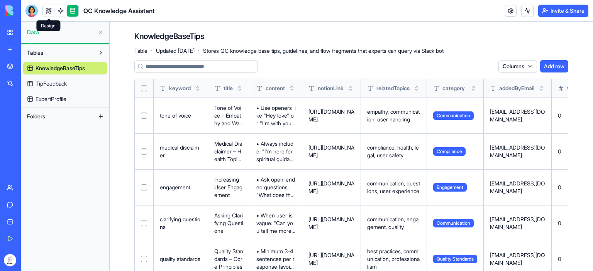
click at [48, 12] on link at bounding box center [49, 11] width 12 height 12
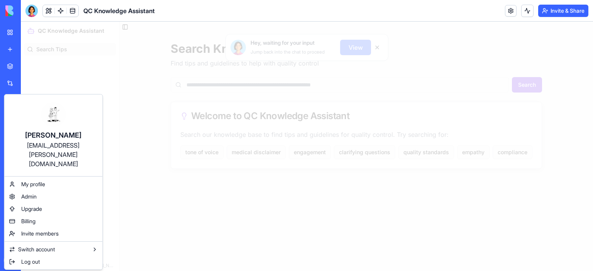
click at [165, 139] on div at bounding box center [307, 147] width 572 height 250
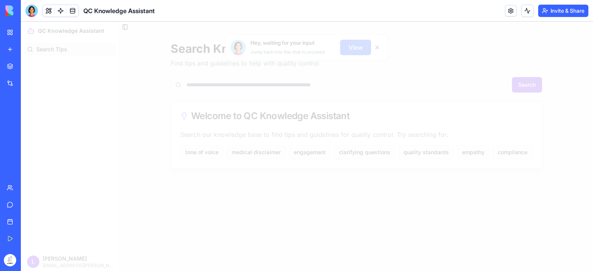
click at [12, 33] on link "My Workspace" at bounding box center [17, 32] width 31 height 15
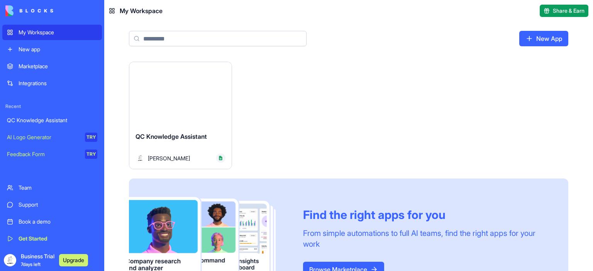
click at [159, 84] on div "Launch" at bounding box center [180, 94] width 102 height 64
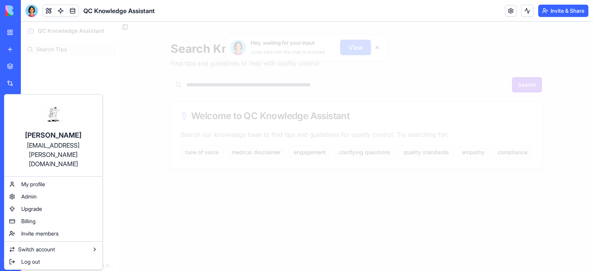
click at [10, 261] on html "My Workspace New app Marketplace Integrations Recent QC Knowledge Assistant AI …" at bounding box center [296, 135] width 593 height 271
click at [9, 257] on html "My Workspace New app Marketplace Integrations Recent QC Knowledge Assistant AI …" at bounding box center [296, 135] width 593 height 271
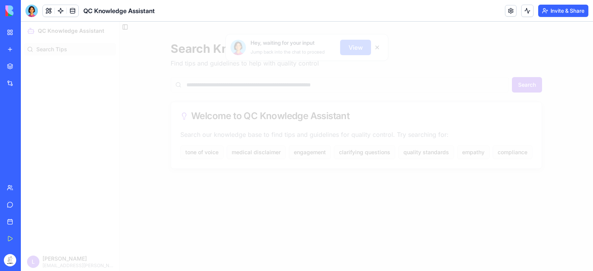
click at [46, 260] on div at bounding box center [307, 147] width 572 height 250
click at [35, 262] on div at bounding box center [307, 147] width 572 height 250
click at [355, 49] on div at bounding box center [307, 147] width 572 height 250
click at [532, 89] on div at bounding box center [307, 147] width 572 height 250
click at [510, 8] on link at bounding box center [511, 11] width 12 height 12
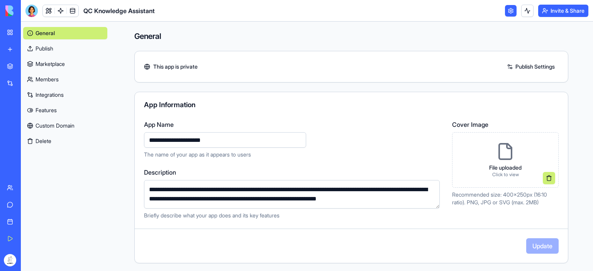
click at [53, 45] on link "Publish" at bounding box center [65, 48] width 84 height 12
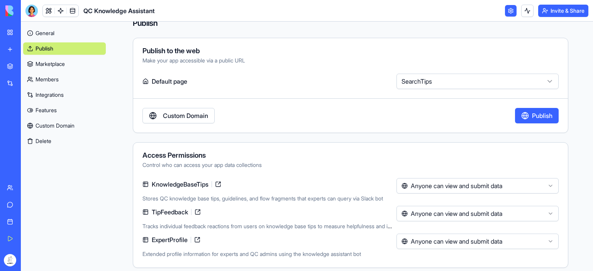
scroll to position [19, 0]
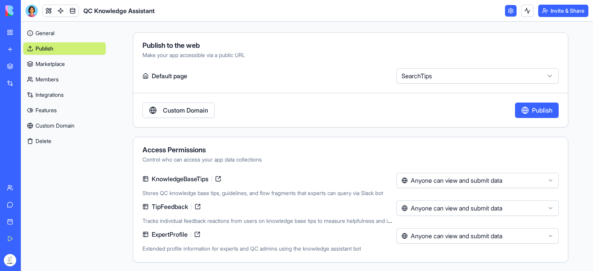
click at [478, 182] on html "**********" at bounding box center [296, 135] width 593 height 271
click at [455, 206] on html "**********" at bounding box center [296, 135] width 593 height 271
click at [448, 235] on html "**********" at bounding box center [296, 135] width 593 height 271
click at [60, 62] on link "Marketplace" at bounding box center [64, 64] width 83 height 12
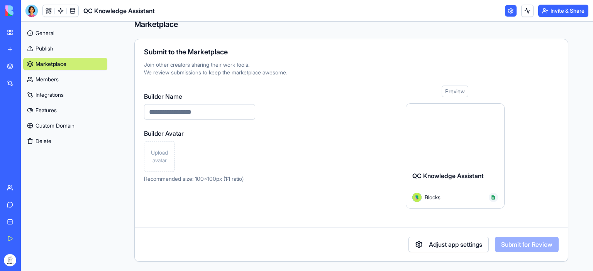
scroll to position [11, 0]
click at [54, 76] on link "Members" at bounding box center [65, 79] width 84 height 12
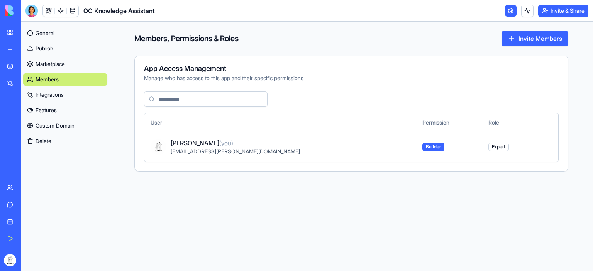
click at [47, 93] on link "Integrations" at bounding box center [65, 95] width 84 height 12
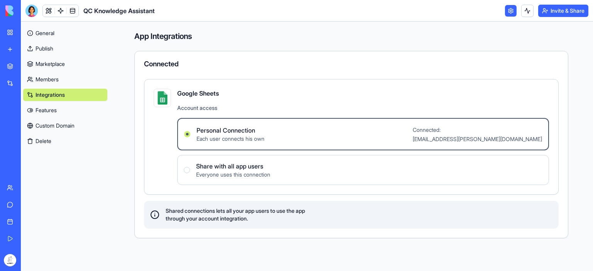
click at [65, 108] on link "Features" at bounding box center [65, 110] width 84 height 12
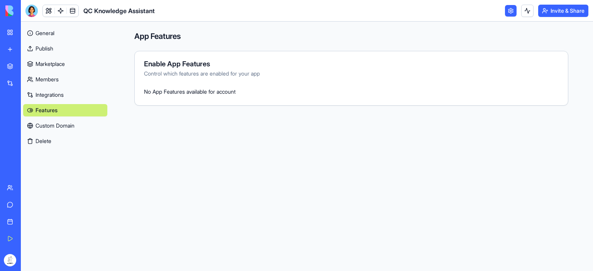
click at [61, 126] on link "Custom Domain" at bounding box center [65, 126] width 84 height 12
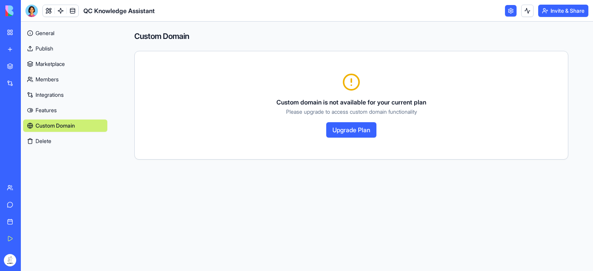
click at [9, 11] on img at bounding box center [29, 10] width 48 height 11
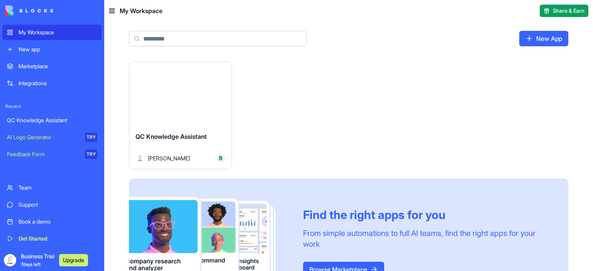
click at [194, 108] on div "Launch" at bounding box center [180, 94] width 102 height 64
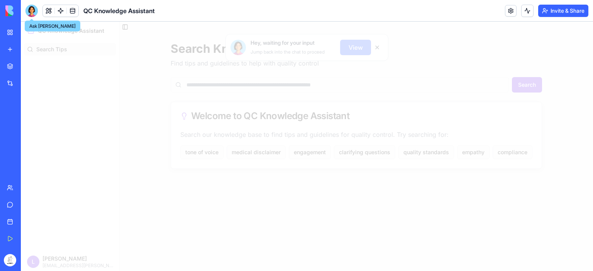
click at [34, 10] on div at bounding box center [31, 11] width 12 height 12
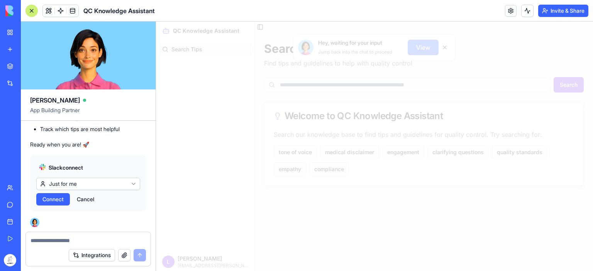
scroll to position [4210, 0]
click at [30, 11] on div at bounding box center [32, 11] width 6 height 6
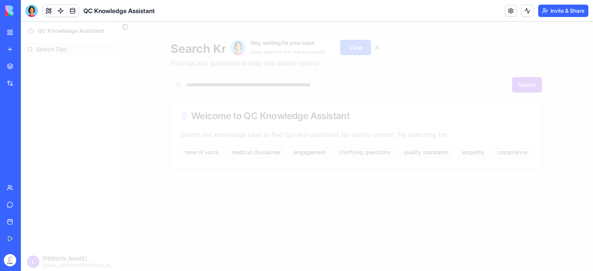
click at [80, 34] on div at bounding box center [307, 147] width 572 height 250
click at [49, 11] on button at bounding box center [49, 11] width 12 height 12
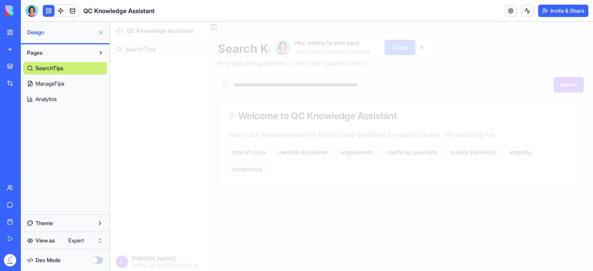
click at [60, 83] on span "ManageTips" at bounding box center [49, 84] width 29 height 8
click at [57, 98] on span "Analytics" at bounding box center [45, 99] width 21 height 8
click at [61, 8] on link at bounding box center [61, 11] width 12 height 12
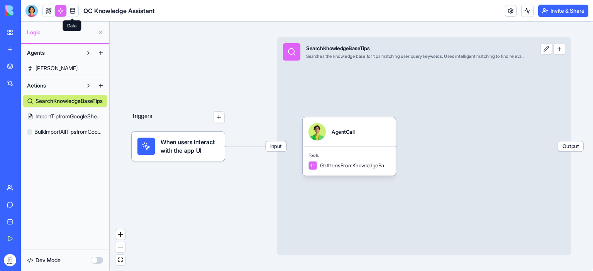
click at [71, 14] on link at bounding box center [73, 11] width 12 height 12
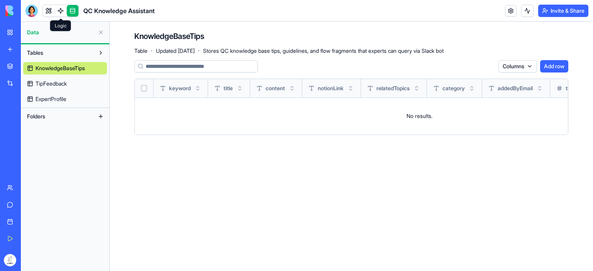
click at [61, 12] on link at bounding box center [61, 11] width 12 height 12
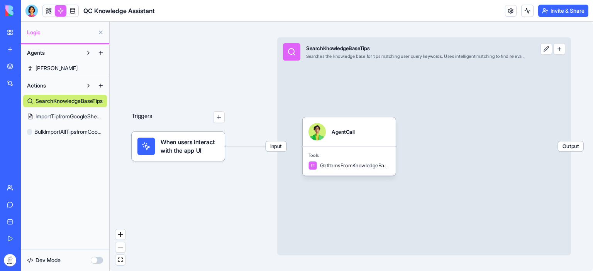
click at [100, 260] on button "button" at bounding box center [97, 260] width 12 height 7
click at [93, 263] on button "button" at bounding box center [97, 260] width 12 height 7
click at [74, 10] on link at bounding box center [73, 11] width 12 height 12
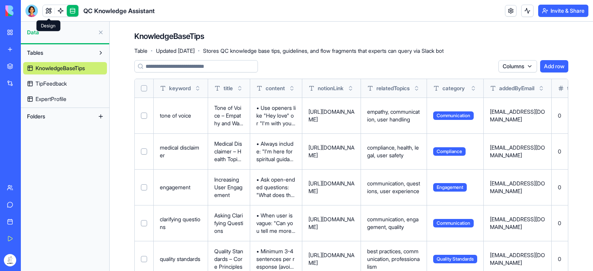
click at [46, 10] on link at bounding box center [49, 11] width 12 height 12
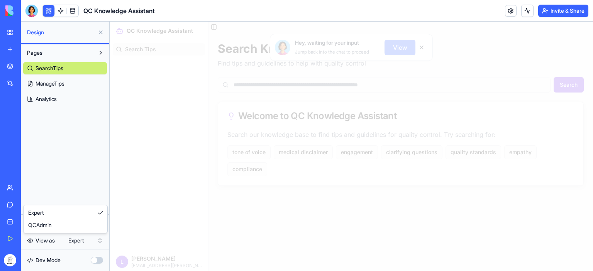
click at [99, 242] on html "My Workspace New app Marketplace Integrations Recent QC Knowledge Assistant AI …" at bounding box center [296, 135] width 593 height 271
click at [93, 241] on html "My Workspace New app Marketplace Integrations Recent QC Knowledge Assistant AI …" at bounding box center [296, 135] width 593 height 271
